Goal: Complete application form

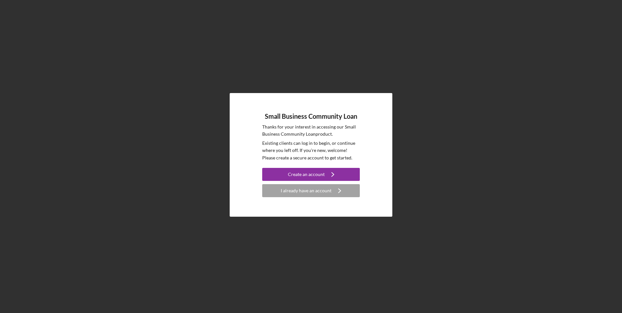
click at [333, 190] on icon "Icon/Navigate" at bounding box center [340, 191] width 16 height 16
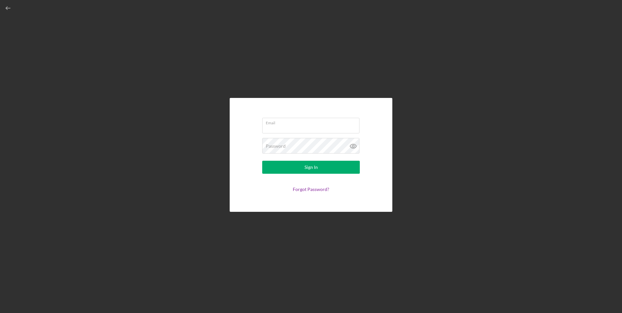
type input "[EMAIL_ADDRESS][DOMAIN_NAME]"
click at [304, 167] on button "Sign In" at bounding box center [311, 167] width 98 height 13
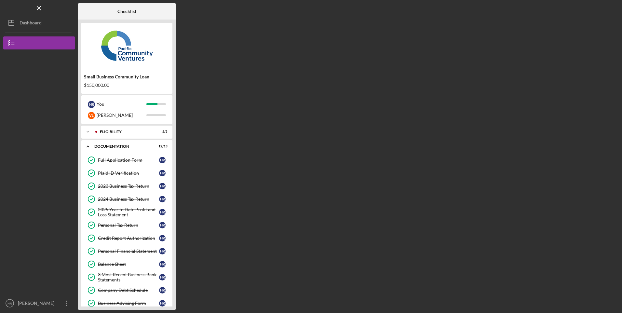
click at [115, 131] on div "Eligibility" at bounding box center [125, 132] width 51 height 4
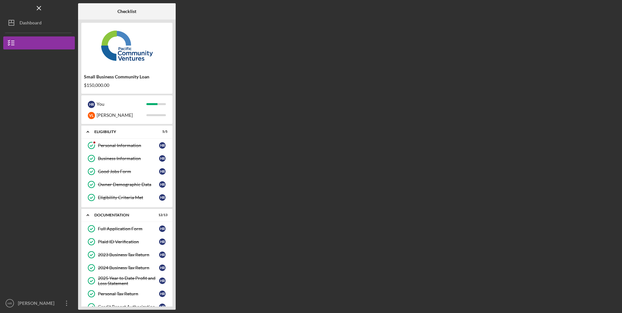
click at [113, 144] on div "Personal Information" at bounding box center [128, 145] width 61 height 5
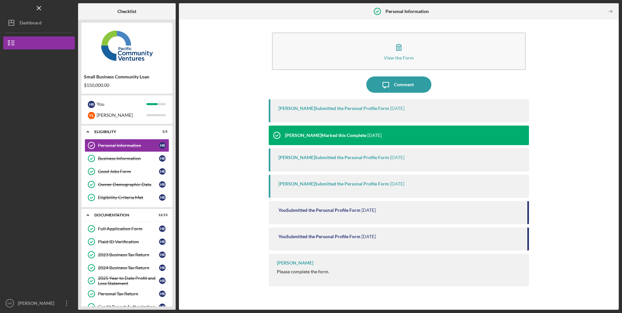
scroll to position [121, 0]
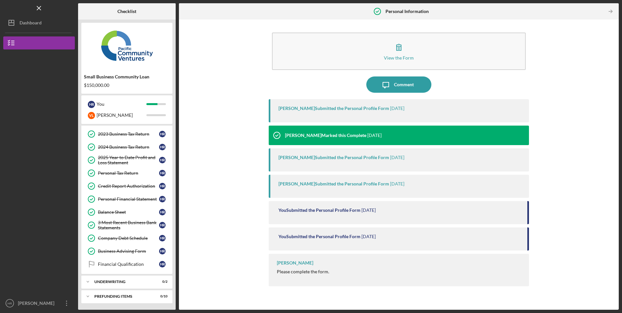
click at [38, 303] on div "[PERSON_NAME]" at bounding box center [37, 304] width 42 height 15
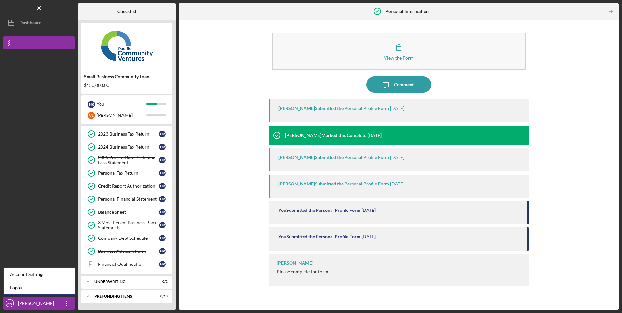
click at [23, 289] on link "Logout" at bounding box center [40, 287] width 72 height 13
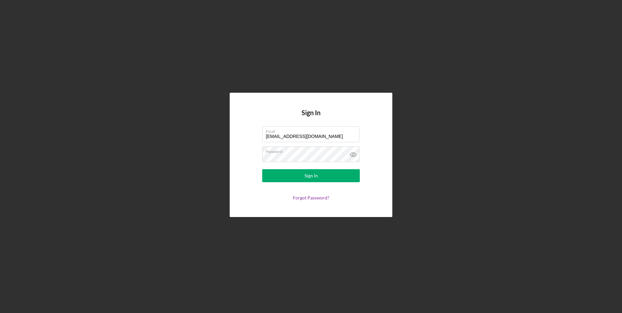
click at [301, 137] on input "[EMAIL_ADDRESS][DOMAIN_NAME]" at bounding box center [310, 134] width 97 height 16
type input "[EMAIL_ADDRESS][DOMAIN_NAME]"
click at [284, 173] on button "Sign In" at bounding box center [311, 175] width 98 height 13
